Goal: Entertainment & Leisure: Browse casually

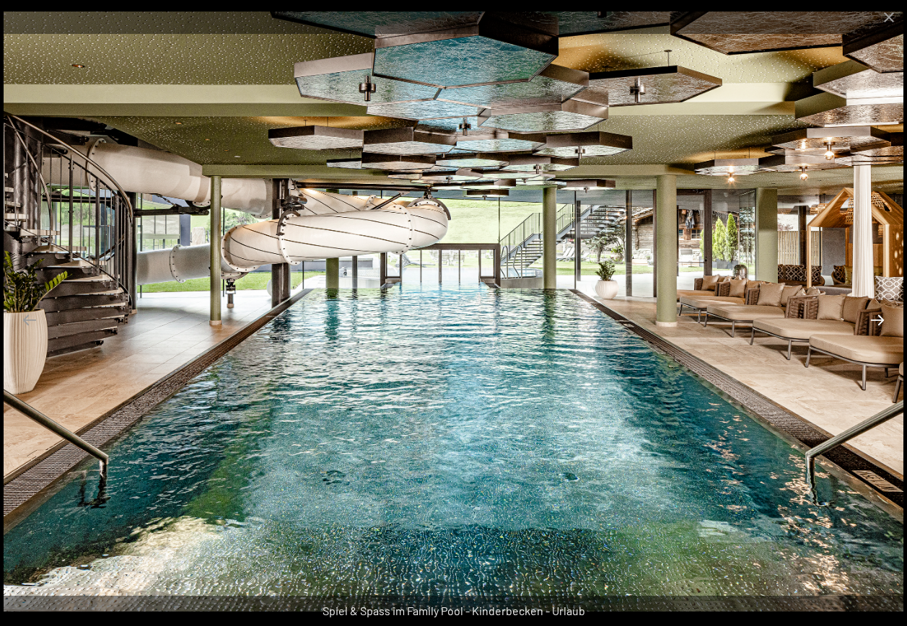
click at [880, 314] on button "Next slide" at bounding box center [877, 320] width 30 height 28
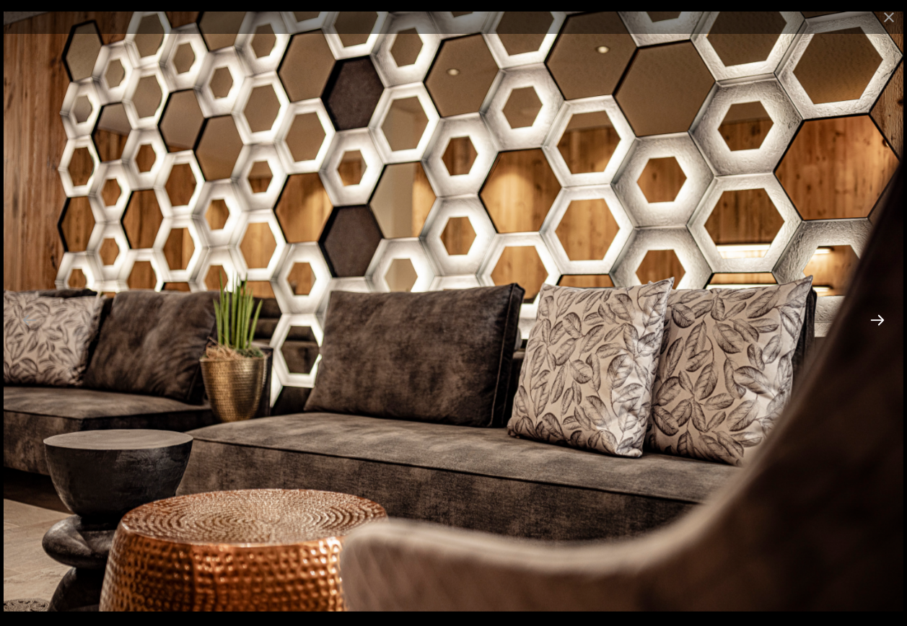
click at [880, 314] on button "Next slide" at bounding box center [877, 320] width 30 height 28
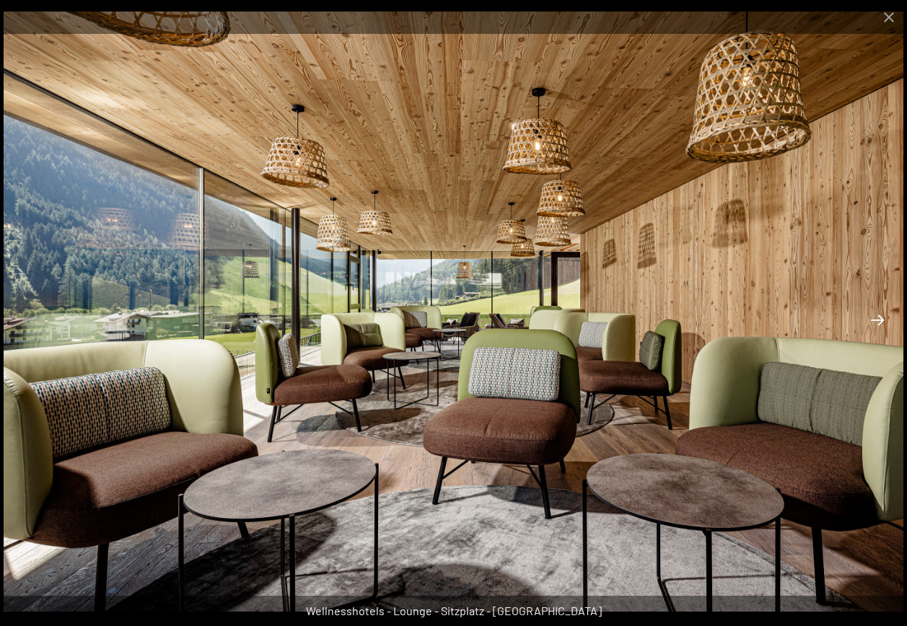
click at [876, 317] on button "Next slide" at bounding box center [877, 320] width 30 height 28
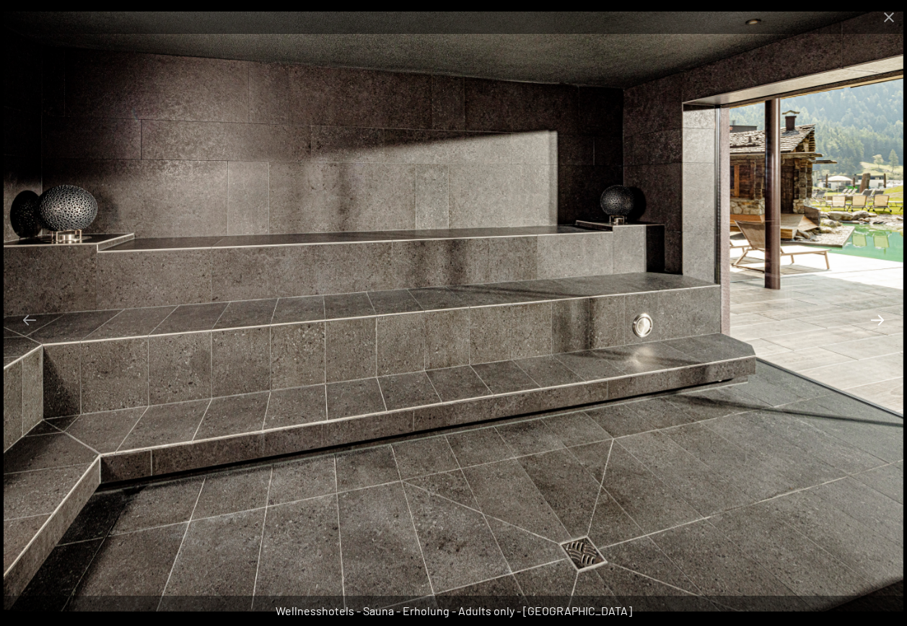
click at [876, 317] on button "Next slide" at bounding box center [877, 320] width 30 height 28
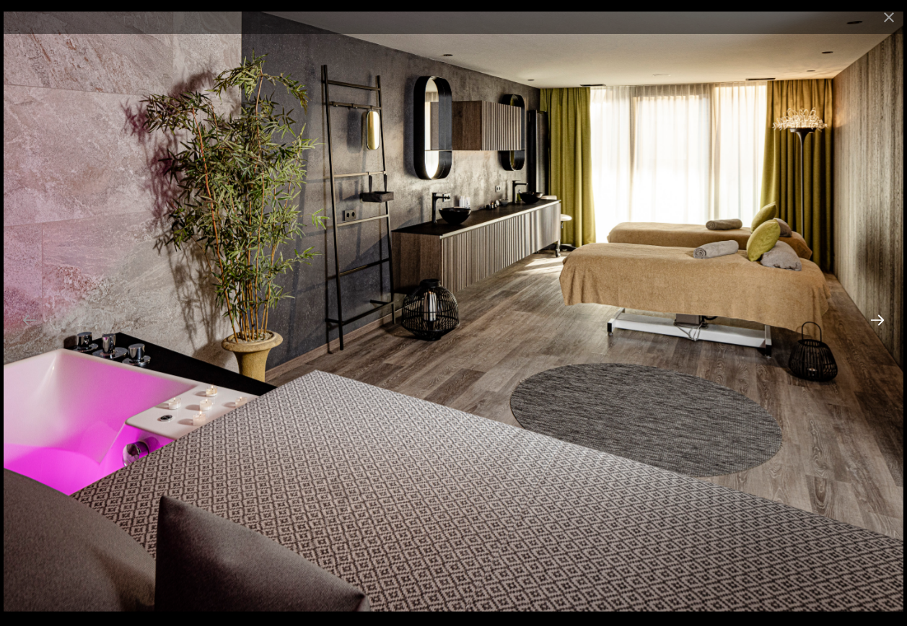
click at [876, 317] on button "Next slide" at bounding box center [877, 320] width 30 height 28
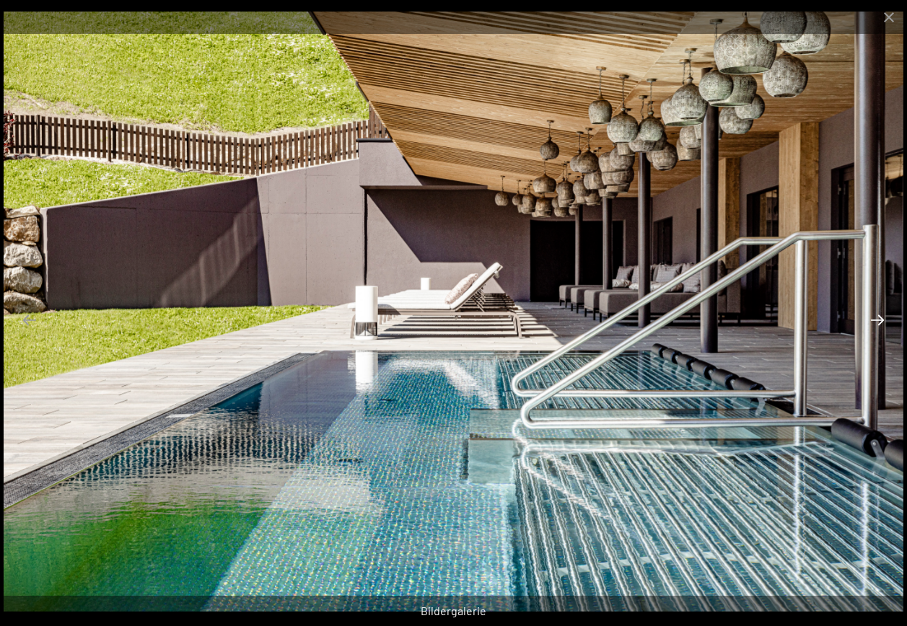
click at [876, 317] on button "Next slide" at bounding box center [877, 320] width 30 height 28
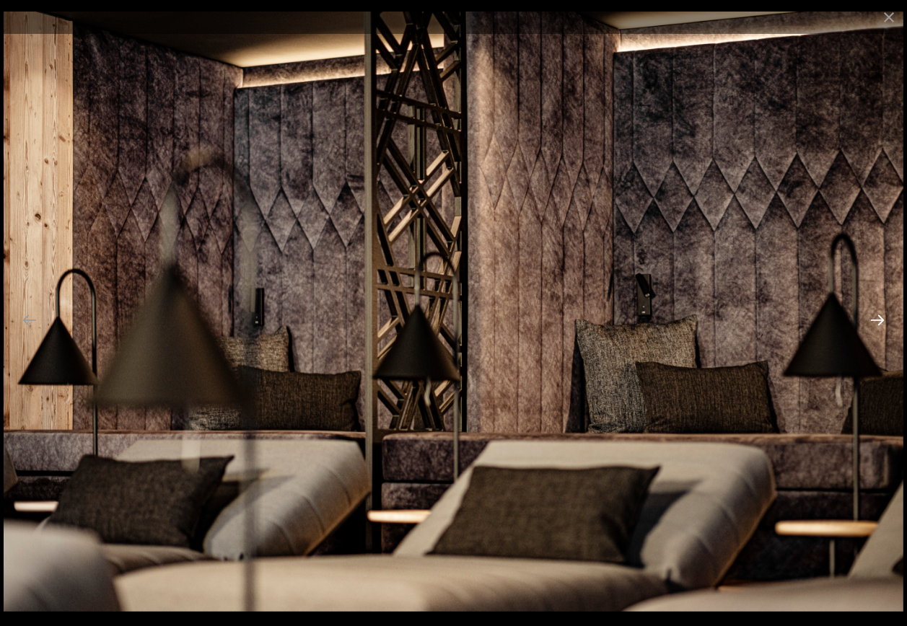
click at [876, 317] on button "Next slide" at bounding box center [877, 320] width 30 height 28
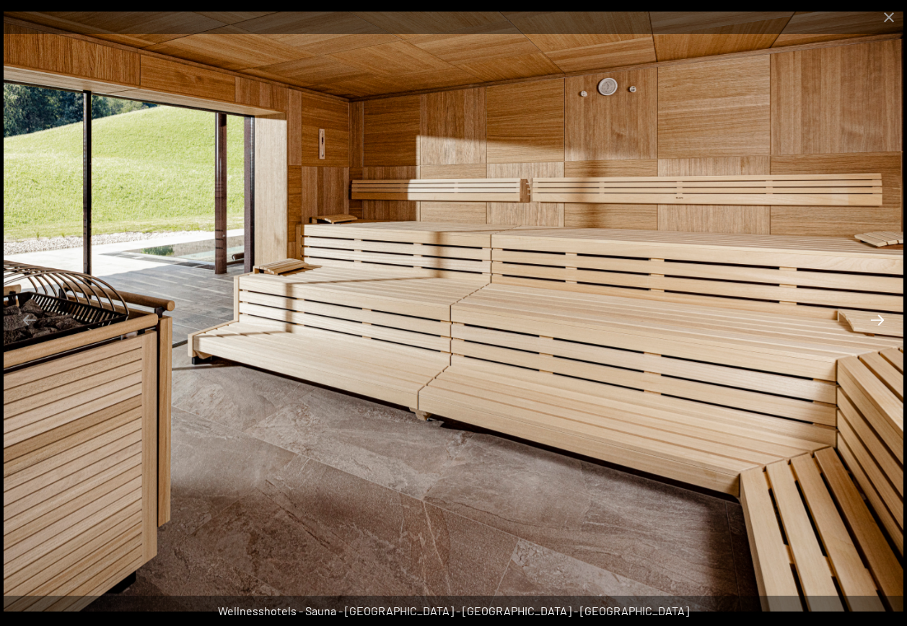
click at [876, 317] on button "Next slide" at bounding box center [877, 320] width 30 height 28
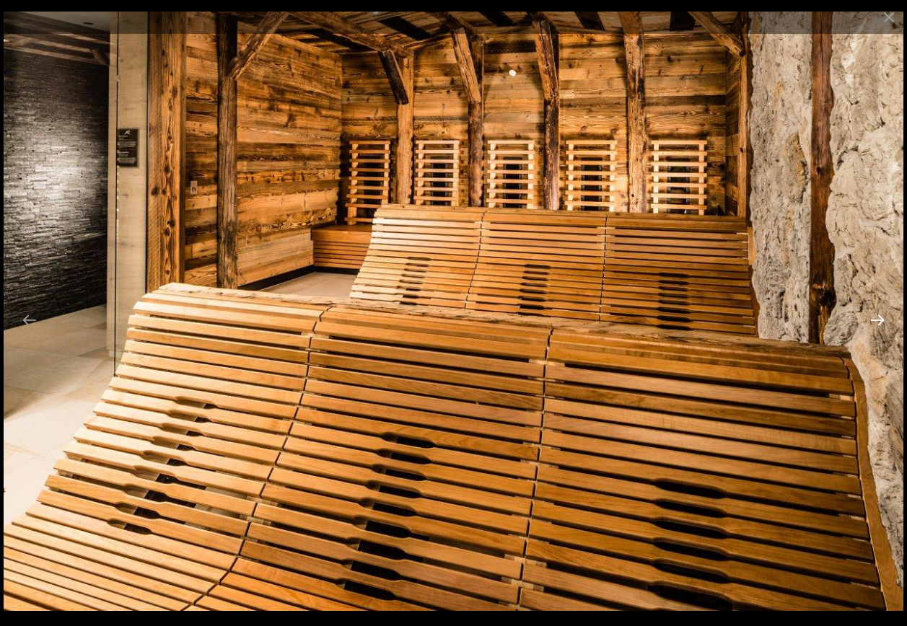
click at [876, 317] on button "Next slide" at bounding box center [877, 320] width 30 height 28
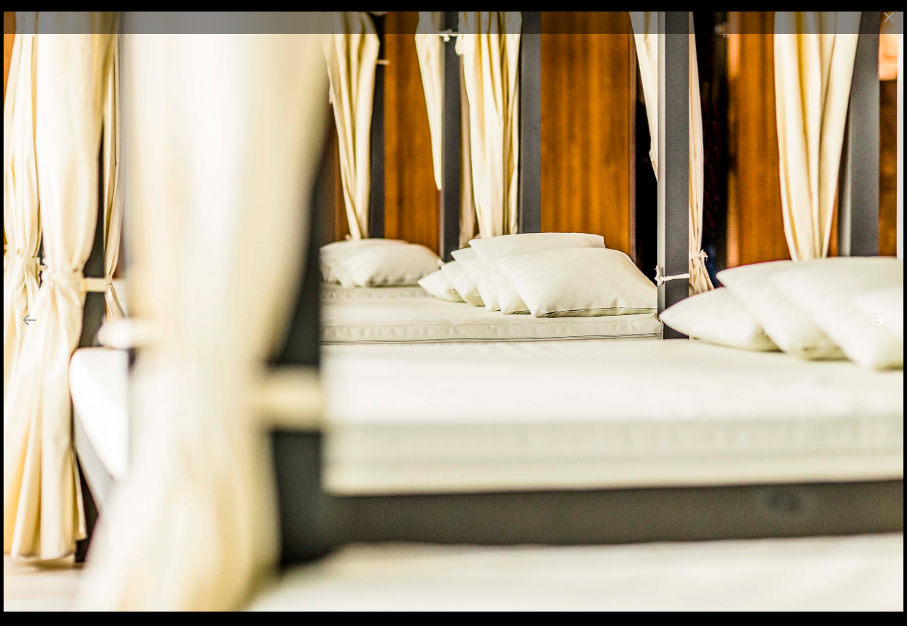
click at [876, 317] on button "Next slide" at bounding box center [877, 320] width 30 height 28
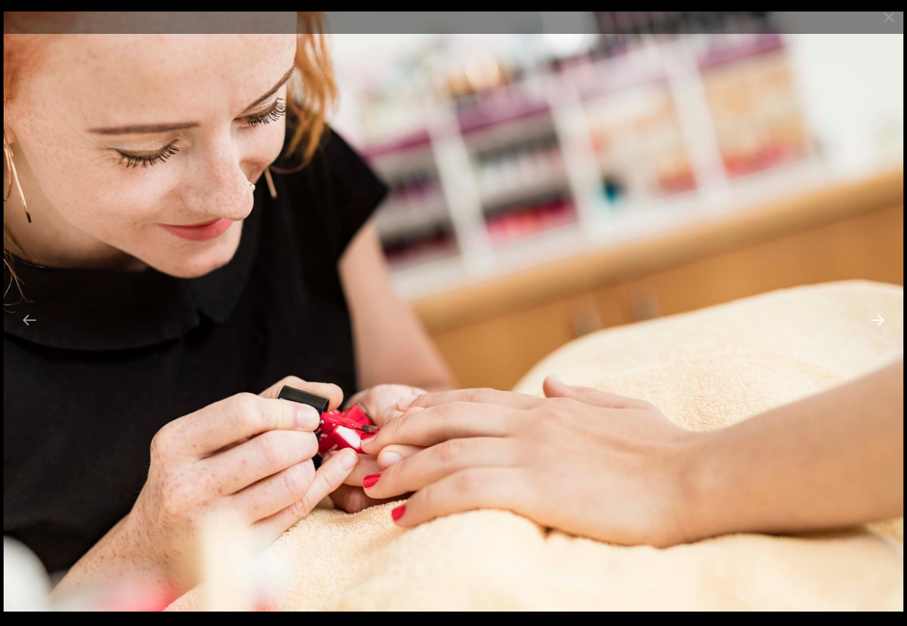
click at [876, 317] on button "Next slide" at bounding box center [877, 320] width 30 height 28
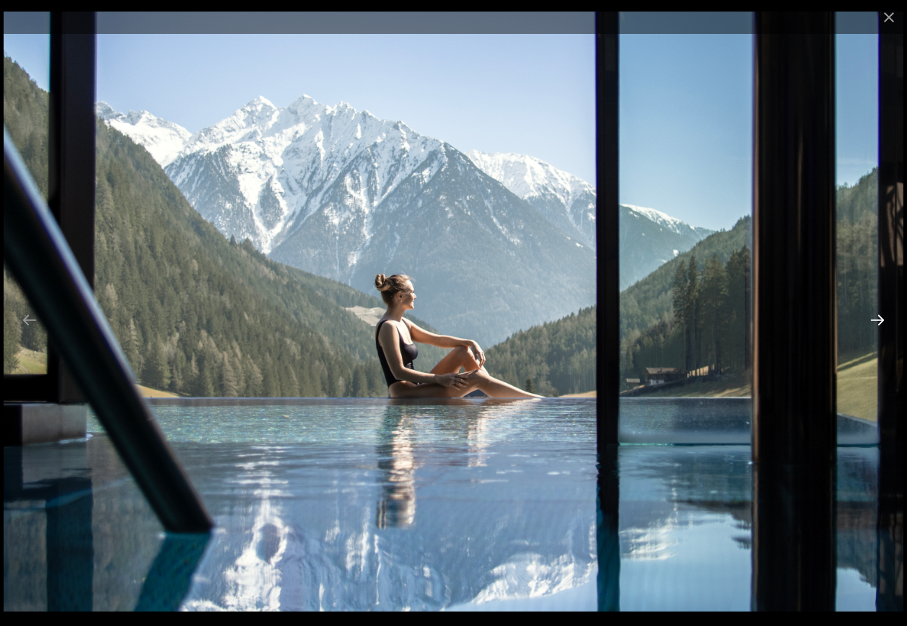
click at [879, 320] on button "Next slide" at bounding box center [877, 320] width 30 height 28
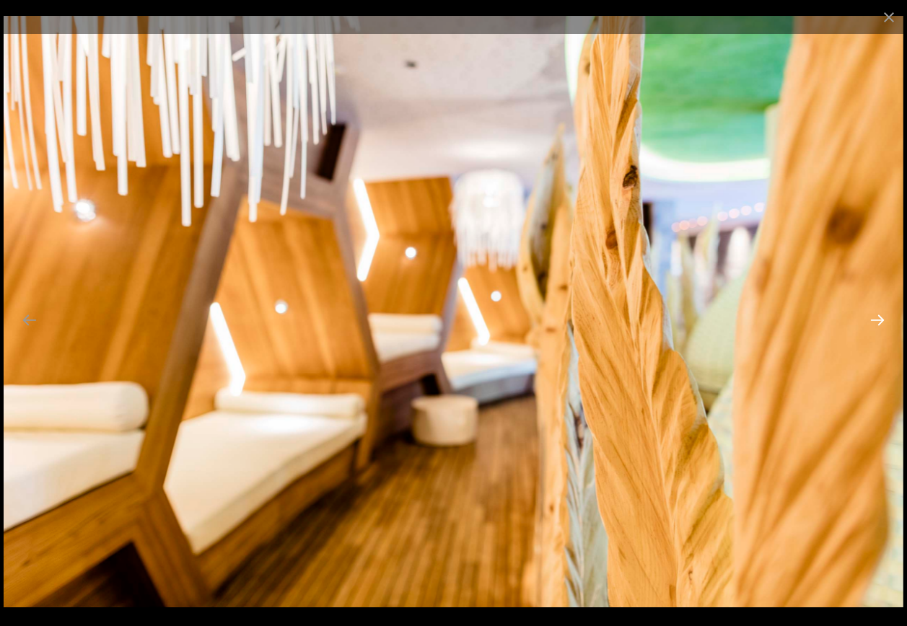
click at [879, 320] on button "Next slide" at bounding box center [877, 320] width 30 height 28
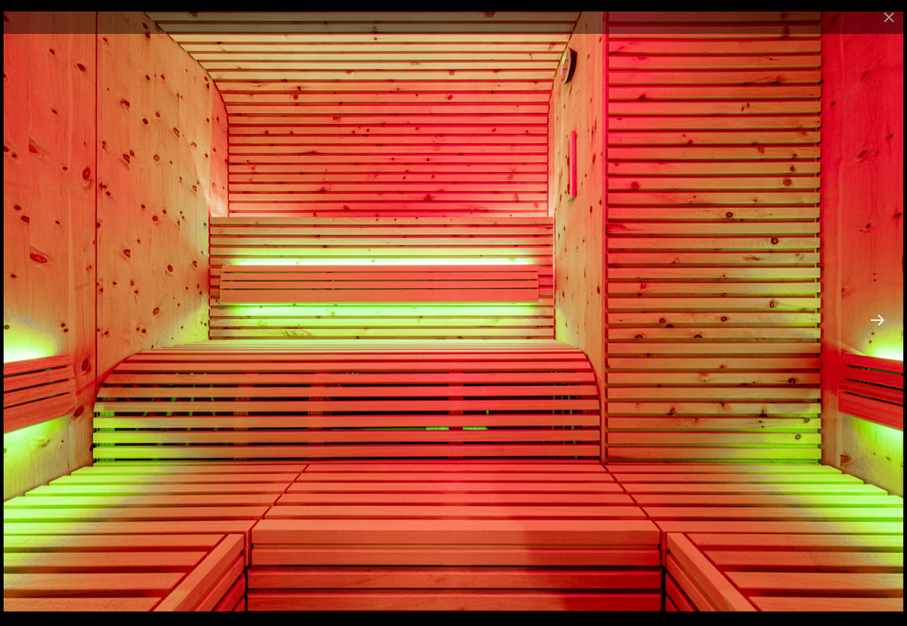
click at [881, 315] on button "Next slide" at bounding box center [877, 320] width 30 height 28
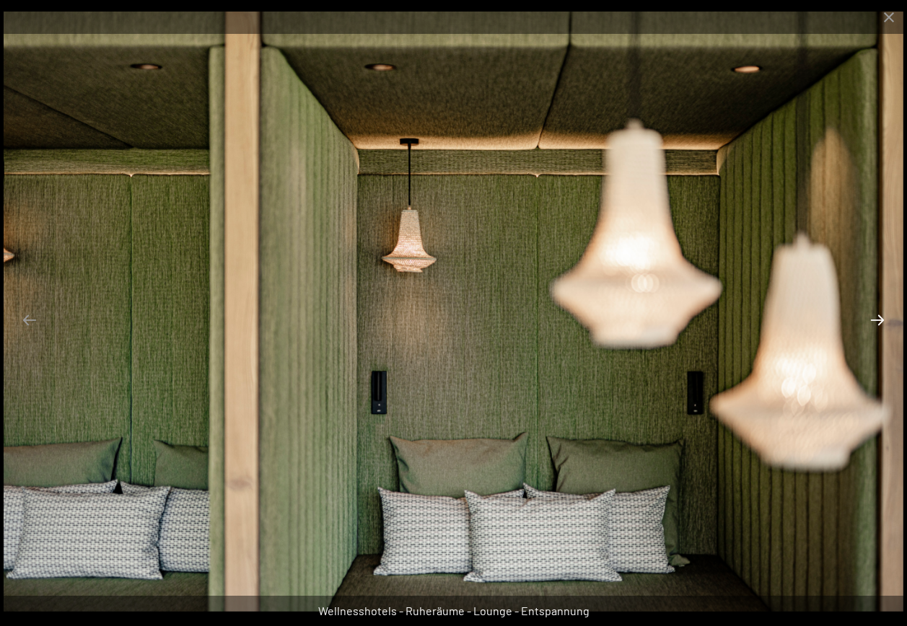
click at [881, 315] on button "Next slide" at bounding box center [877, 320] width 30 height 28
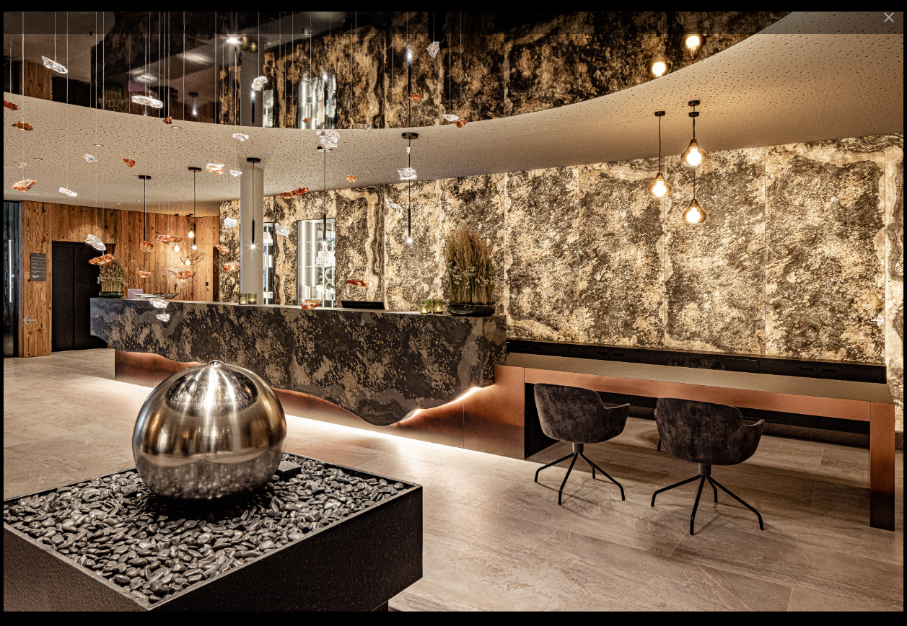
click at [881, 315] on button "Next slide" at bounding box center [877, 320] width 30 height 28
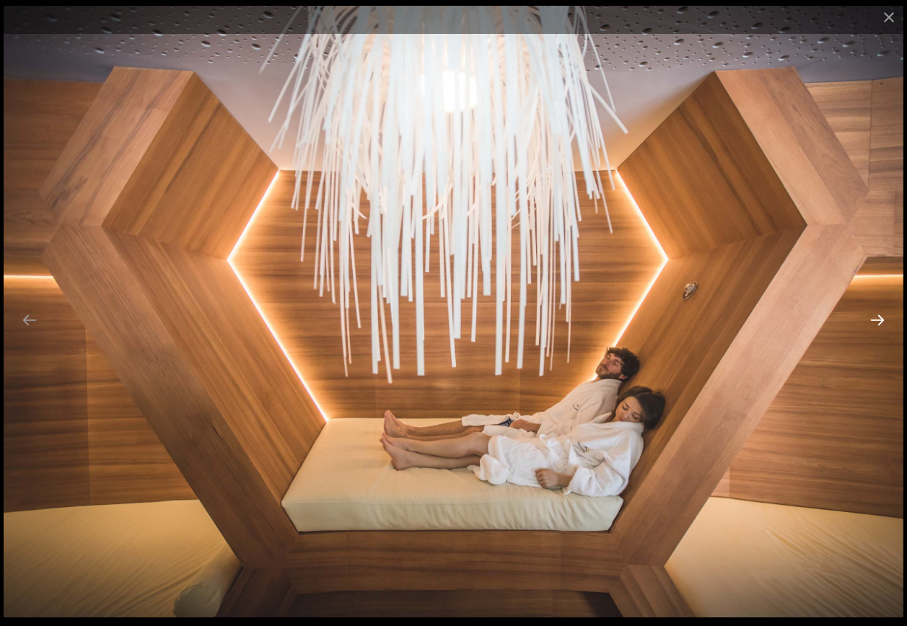
click at [881, 315] on button "Next slide" at bounding box center [877, 320] width 30 height 28
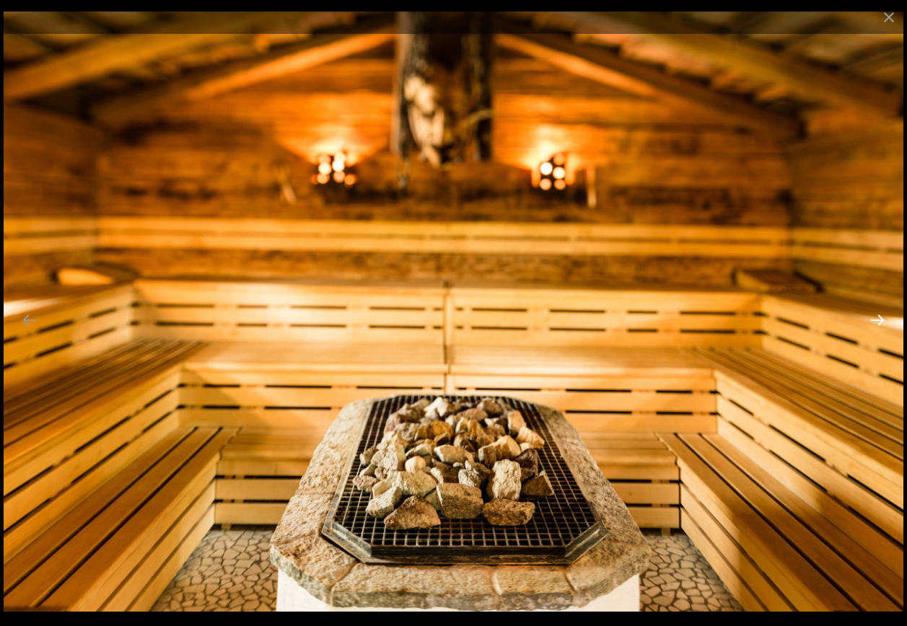
click at [881, 315] on button "Next slide" at bounding box center [877, 320] width 30 height 28
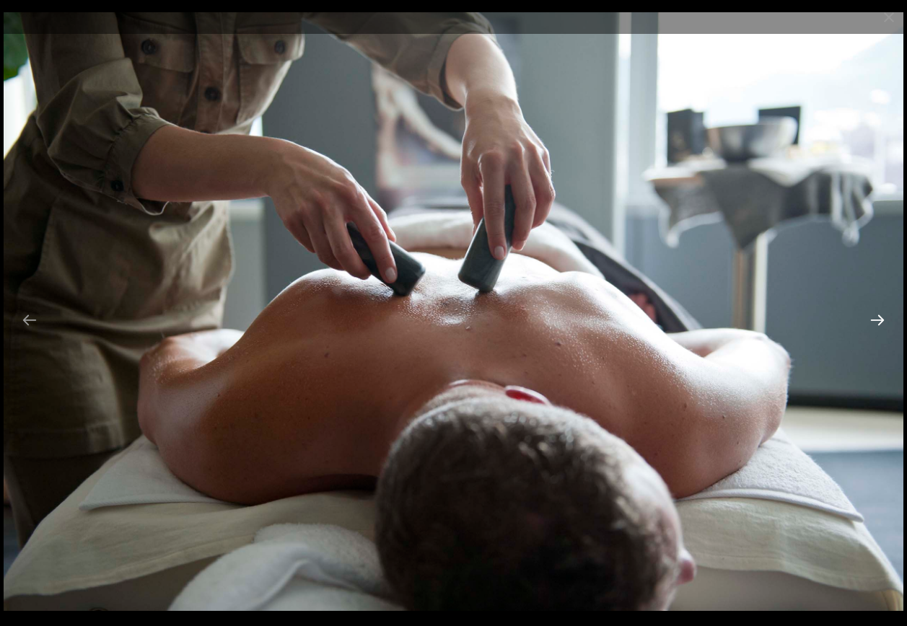
click at [881, 315] on button "Next slide" at bounding box center [877, 320] width 30 height 28
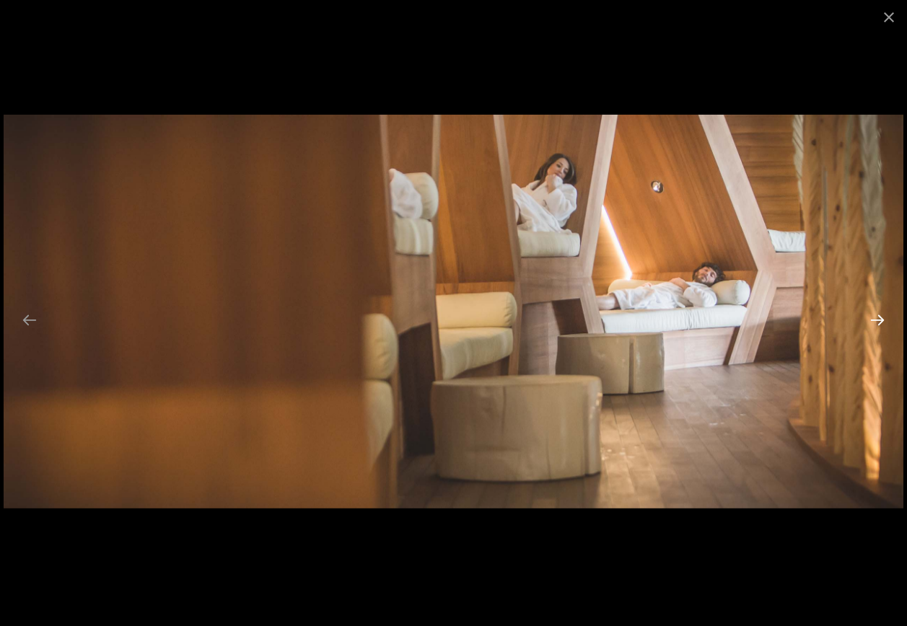
click at [881, 315] on button "Next slide" at bounding box center [877, 320] width 30 height 28
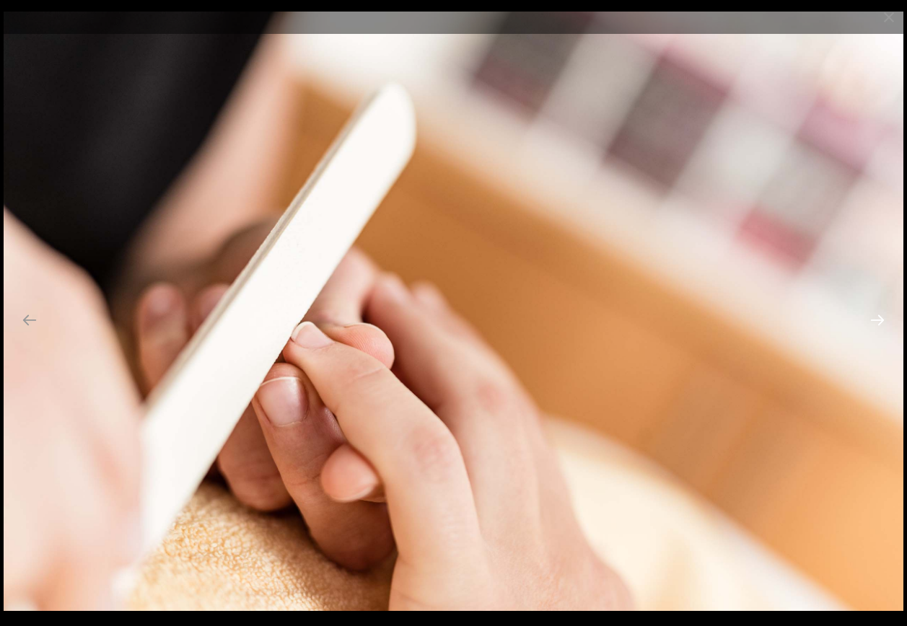
click at [881, 315] on button "Next slide" at bounding box center [877, 320] width 30 height 28
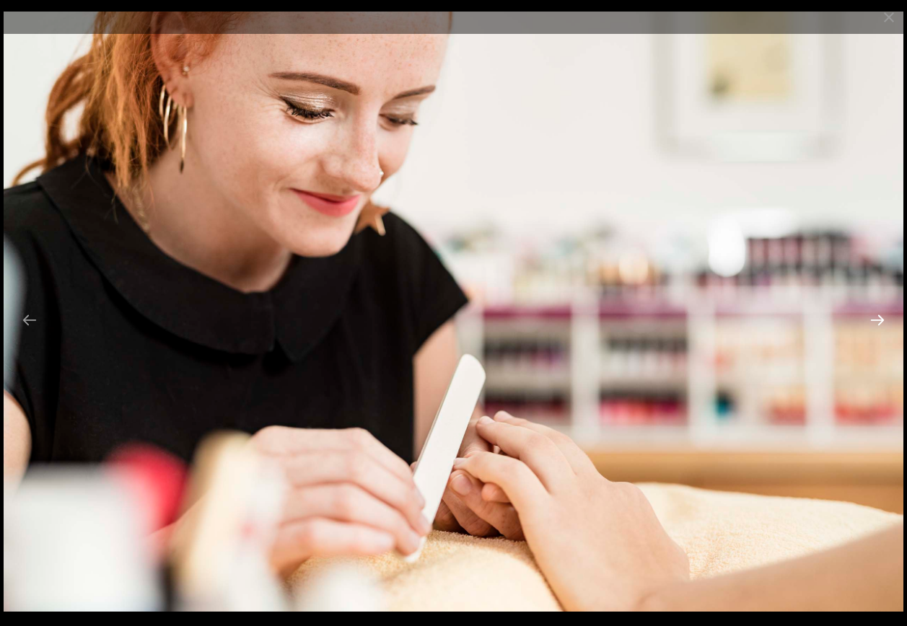
click at [881, 315] on button "Next slide" at bounding box center [877, 320] width 30 height 28
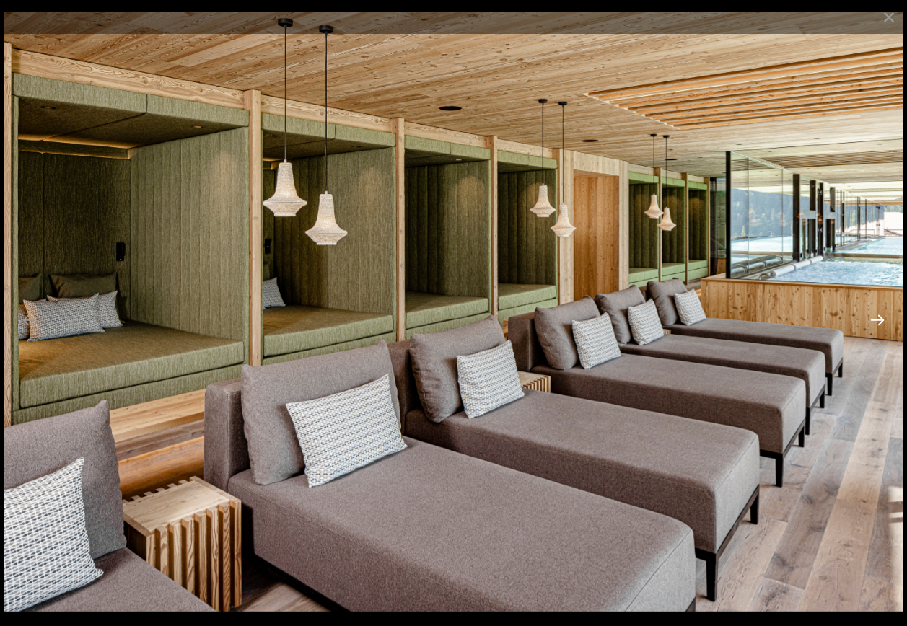
click at [881, 315] on button "Next slide" at bounding box center [877, 320] width 30 height 28
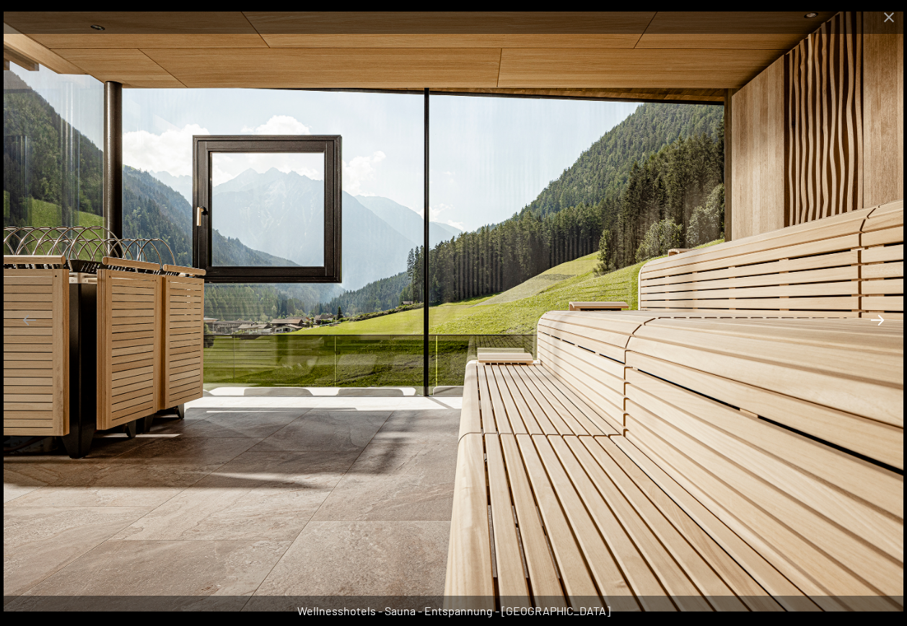
click at [881, 315] on button "Next slide" at bounding box center [877, 320] width 30 height 28
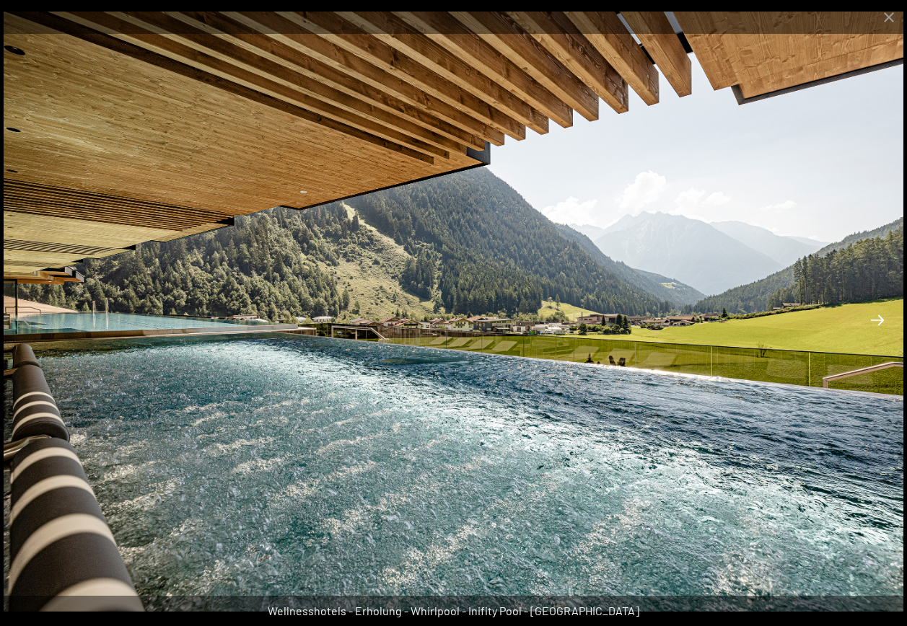
click at [881, 315] on button "Next slide" at bounding box center [877, 320] width 30 height 28
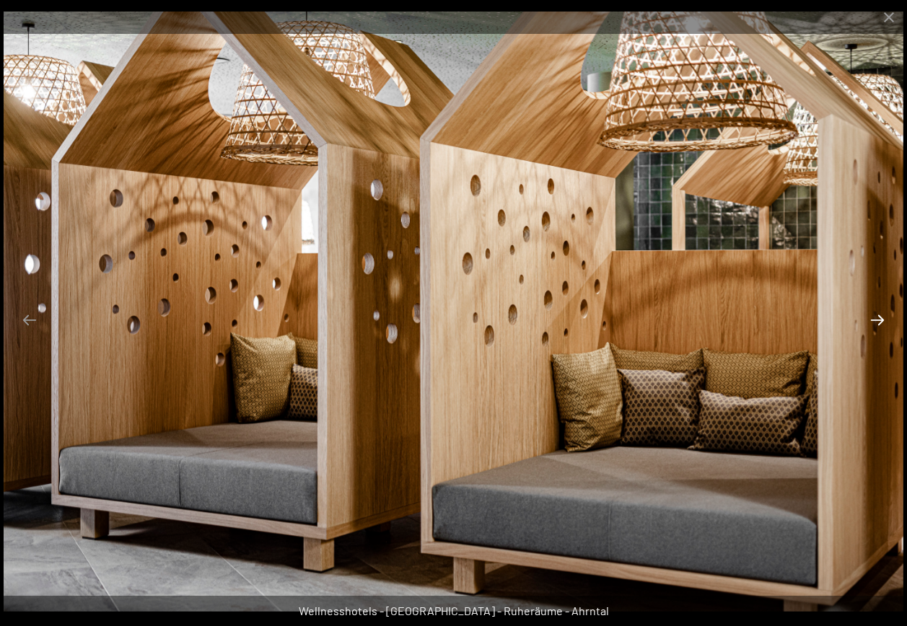
click at [881, 315] on button "Next slide" at bounding box center [877, 320] width 30 height 28
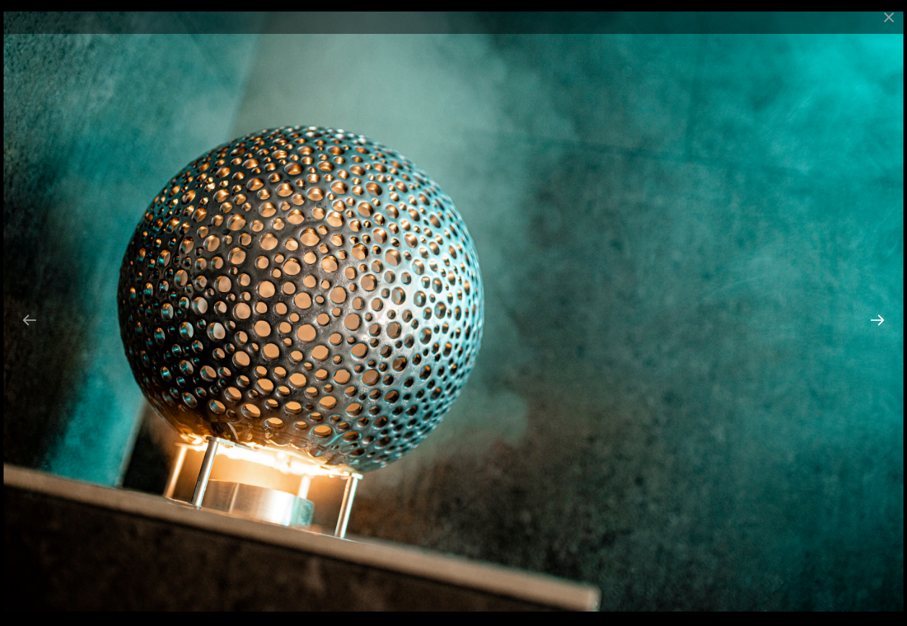
click at [881, 315] on button "Next slide" at bounding box center [877, 320] width 30 height 28
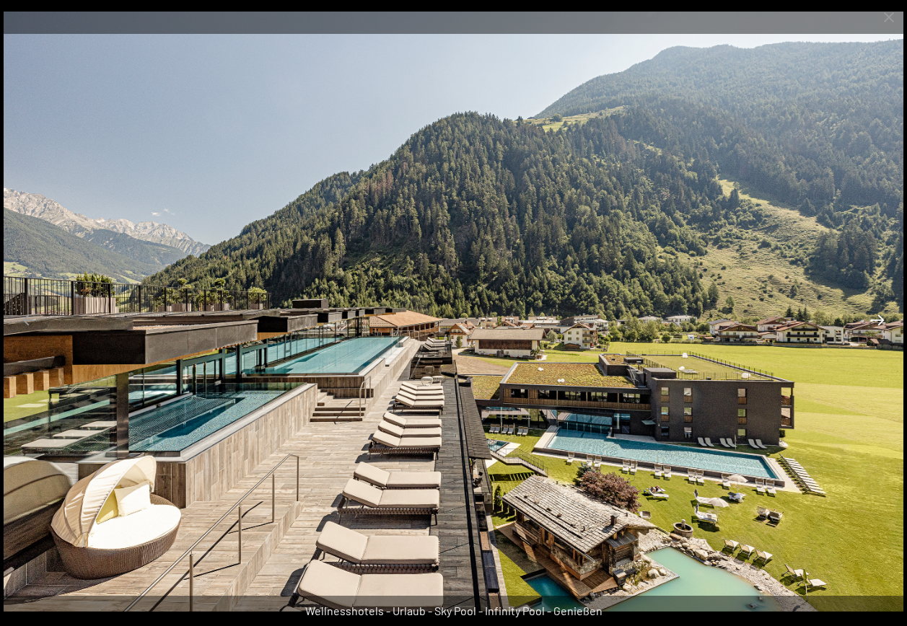
click at [881, 315] on button "Next slide" at bounding box center [877, 320] width 30 height 28
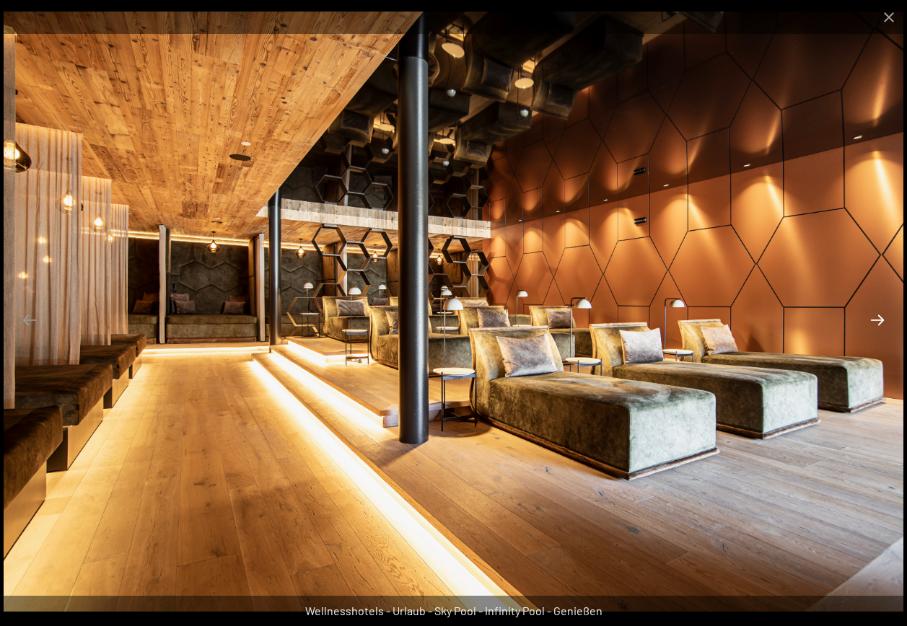
click at [881, 315] on button "Next slide" at bounding box center [877, 320] width 30 height 28
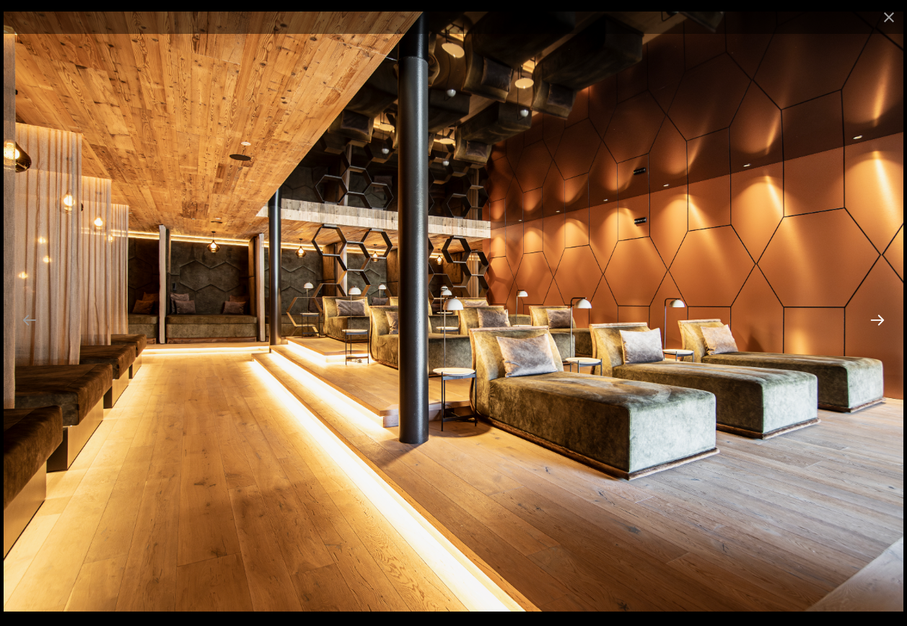
click at [881, 315] on button "Next slide" at bounding box center [877, 320] width 30 height 28
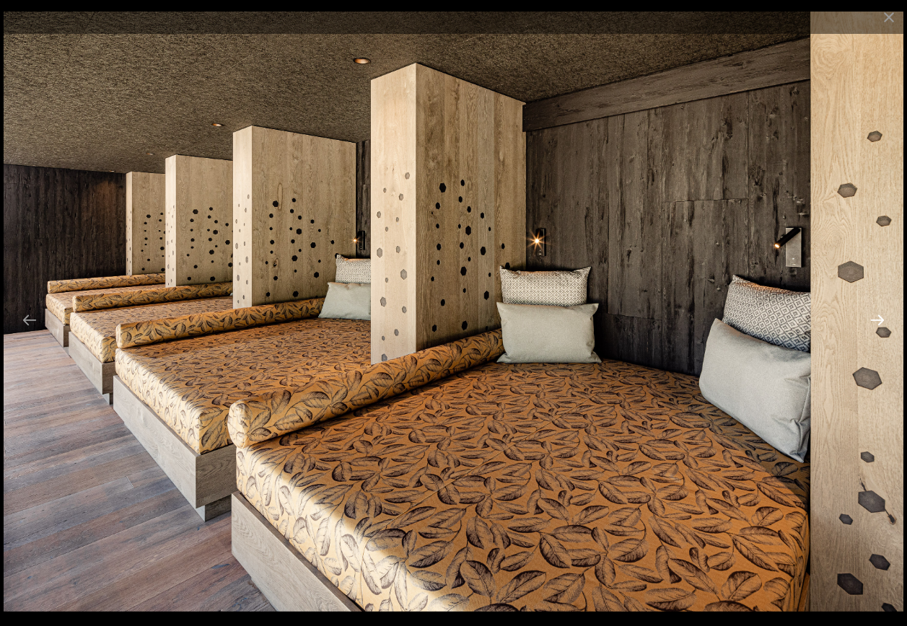
click at [881, 315] on button "Next slide" at bounding box center [877, 320] width 30 height 28
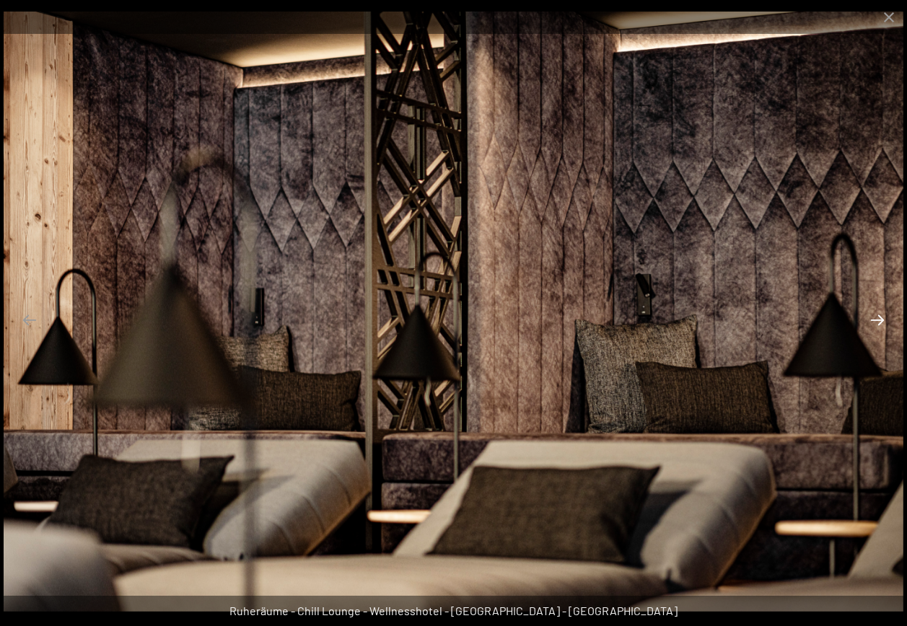
click at [881, 315] on button "Next slide" at bounding box center [877, 320] width 30 height 28
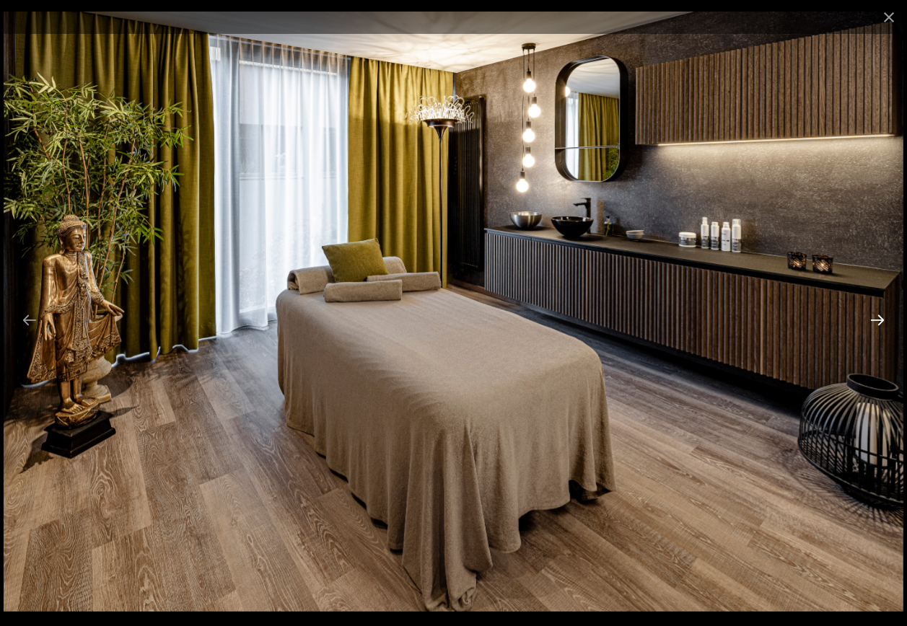
click at [881, 315] on button "Next slide" at bounding box center [877, 320] width 30 height 28
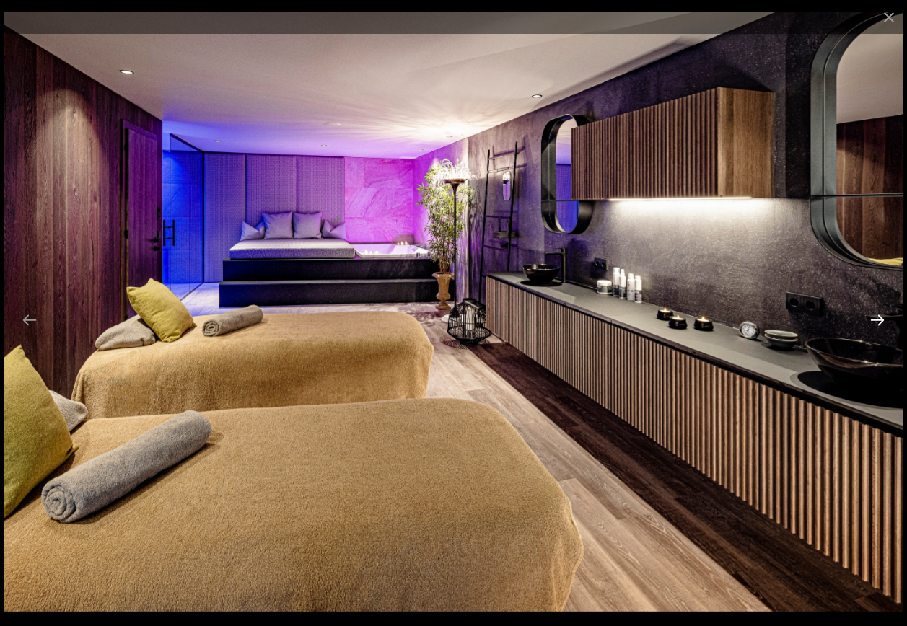
click at [881, 315] on button "Next slide" at bounding box center [877, 320] width 30 height 28
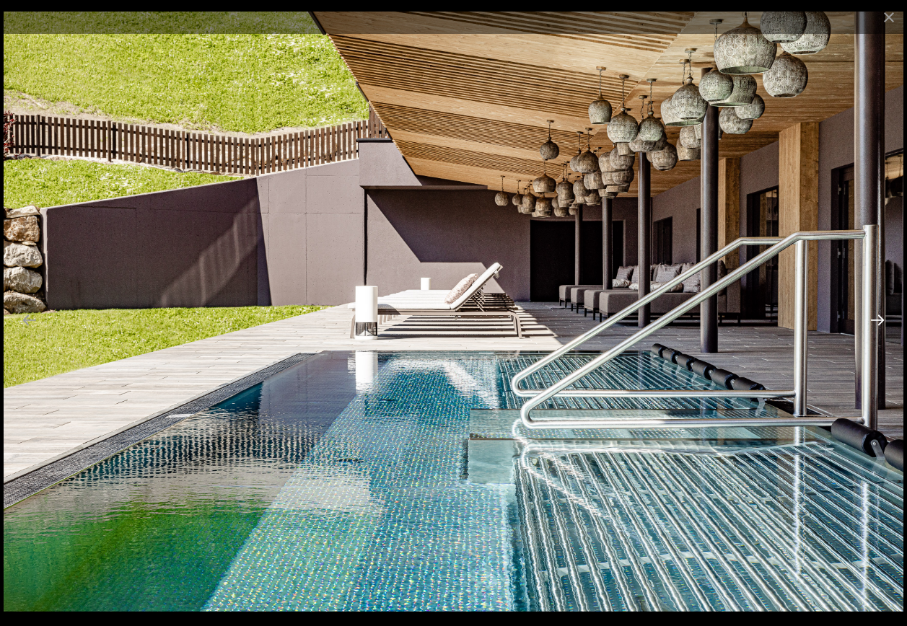
click at [881, 315] on button "Next slide" at bounding box center [877, 320] width 30 height 28
